Goal: Task Accomplishment & Management: Manage account settings

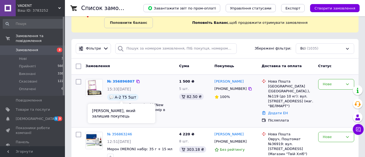
scroll to position [54, 0]
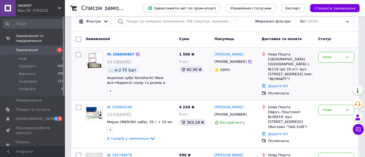
click at [93, 57] on img at bounding box center [94, 60] width 17 height 17
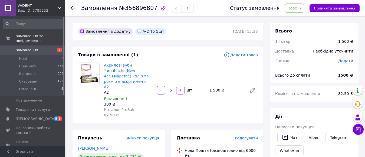
click at [72, 9] on use at bounding box center [72, 8] width 4 height 4
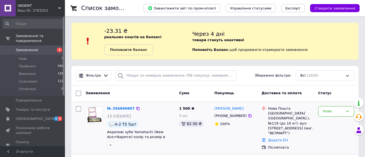
scroll to position [54, 0]
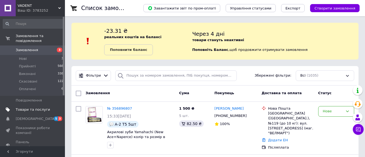
click at [35, 107] on span "Товари та послуги" at bounding box center [33, 109] width 34 height 5
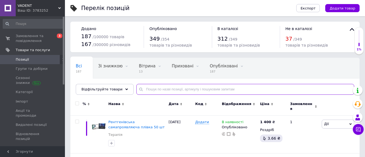
click at [169, 89] on input "text" at bounding box center [245, 89] width 218 height 11
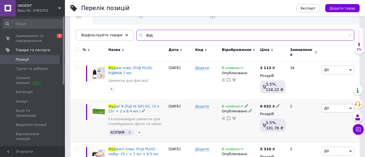
scroll to position [81, 0]
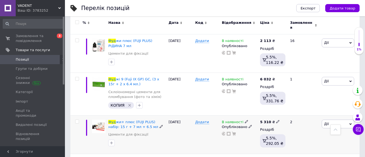
type input "фуд"
click at [276, 120] on icon at bounding box center [277, 121] width 3 height 3
type input "5259"
click at [276, 77] on icon at bounding box center [277, 78] width 3 height 3
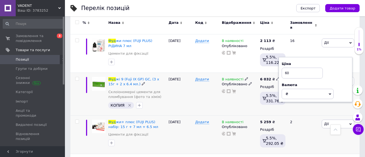
type input "6"
type input "5974"
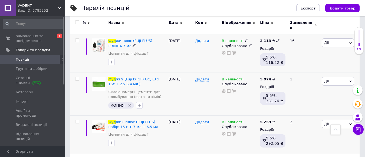
click at [276, 39] on icon at bounding box center [277, 40] width 3 height 3
type input "2092"
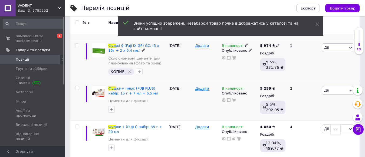
scroll to position [135, 0]
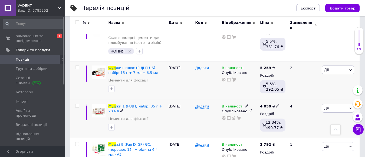
click at [276, 104] on icon at bounding box center [277, 105] width 3 height 3
type input "4012"
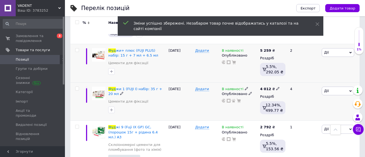
scroll to position [162, 0]
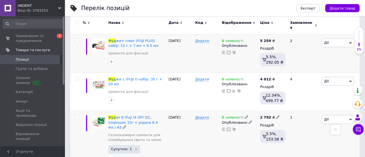
click at [276, 115] on icon at bounding box center [277, 116] width 3 height 3
type input "2765"
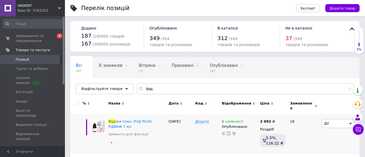
scroll to position [0, 0]
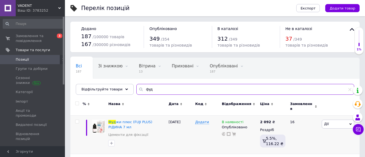
click at [158, 92] on input "фуд" at bounding box center [245, 89] width 218 height 11
type input "ф"
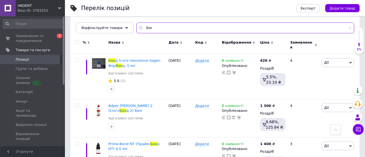
scroll to position [17, 0]
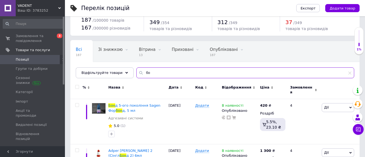
type input "б"
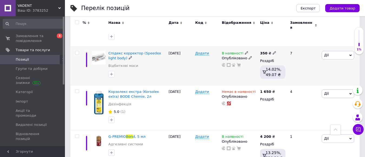
scroll to position [201, 0]
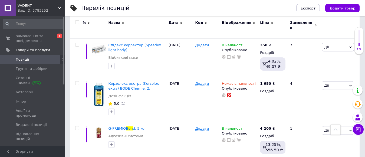
type input "bon"
click at [276, 127] on use at bounding box center [277, 128] width 3 height 3
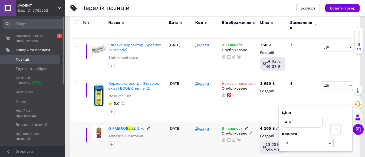
type input "4160"
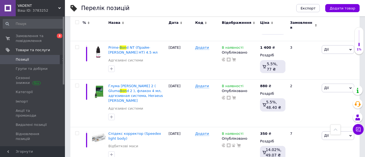
scroll to position [0, 0]
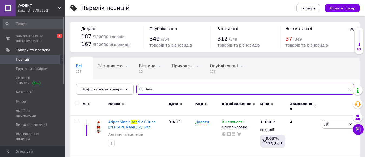
click at [150, 90] on input "bon" at bounding box center [245, 89] width 218 height 11
type input "b"
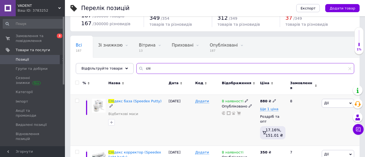
scroll to position [27, 0]
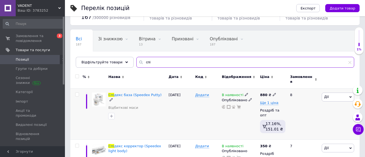
type input "спі"
click at [273, 93] on icon at bounding box center [274, 94] width 3 height 3
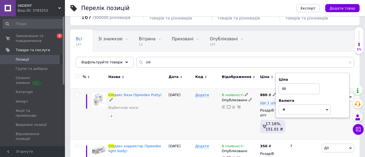
type input "8"
type input "900"
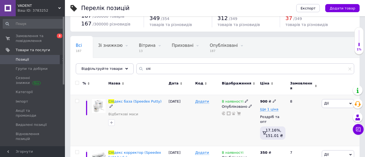
scroll to position [0, 0]
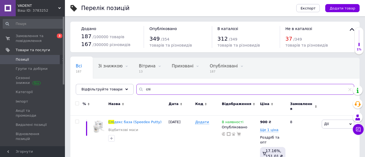
click at [161, 88] on input "спі" at bounding box center [245, 89] width 218 height 11
type input "с"
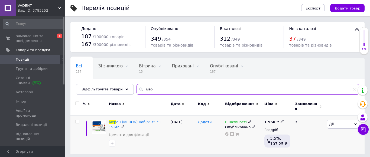
type input "мер"
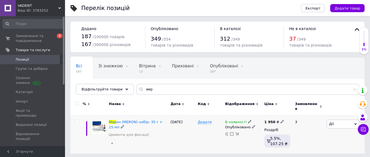
click at [280, 120] on icon at bounding box center [281, 121] width 3 height 3
type input "1"
type input "2100"
click at [31, 38] on span "Замовлення та повідомлення" at bounding box center [33, 39] width 34 height 10
